Goal: Obtain resource: Obtain resource

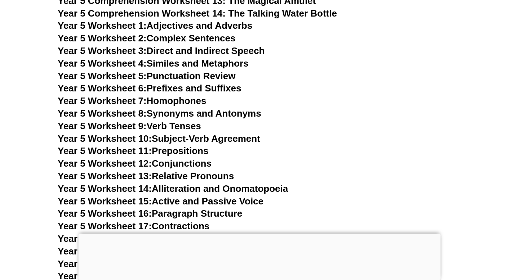
scroll to position [3695, 0]
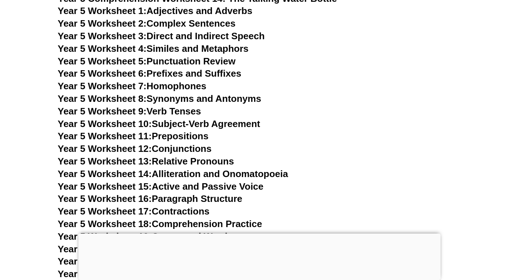
click at [139, 81] on span "Year 5 Worksheet 7:" at bounding box center [102, 86] width 89 height 11
click at [203, 185] on link "Year 5 Worksheet 15: Active and Passive Voice" at bounding box center [161, 186] width 206 height 11
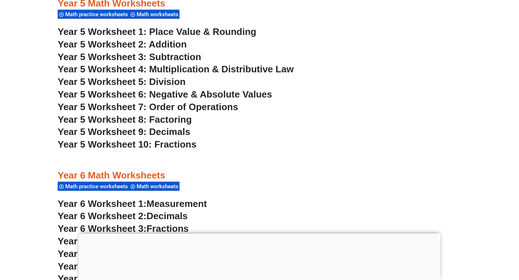
scroll to position [1518, 0]
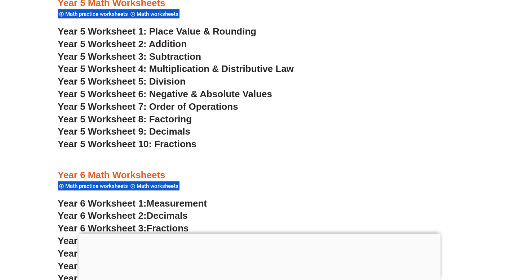
click at [165, 95] on span "Year 5 Worksheet 6: Negative & Absolute Values" at bounding box center [165, 94] width 214 height 11
click at [172, 142] on span "Year 5 Worksheet 10: Fractions" at bounding box center [127, 144] width 139 height 11
